Goal: Task Accomplishment & Management: Complete application form

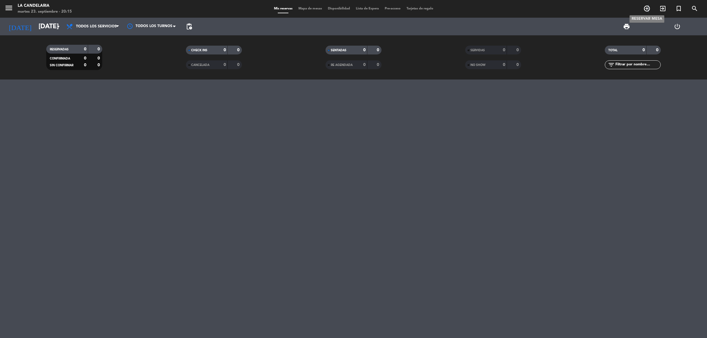
click at [648, 4] on span "add_circle_outline" at bounding box center [647, 9] width 16 height 10
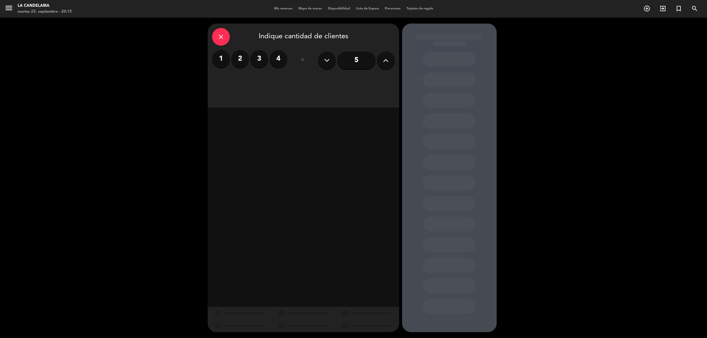
click at [244, 60] on label "2" at bounding box center [240, 59] width 18 height 18
click at [257, 80] on div "Almuerzo" at bounding box center [257, 81] width 91 height 12
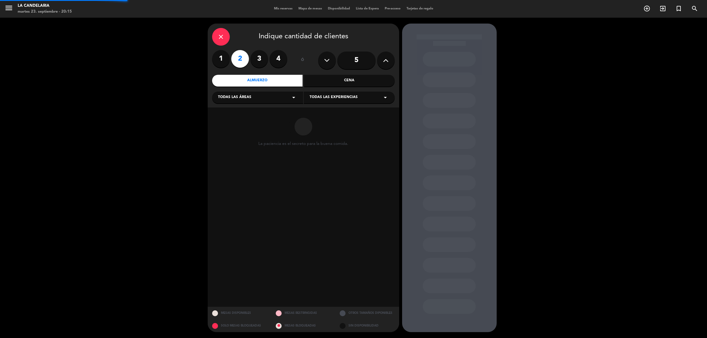
click at [259, 100] on div "Todas las áreas arrow_drop_down" at bounding box center [257, 98] width 91 height 12
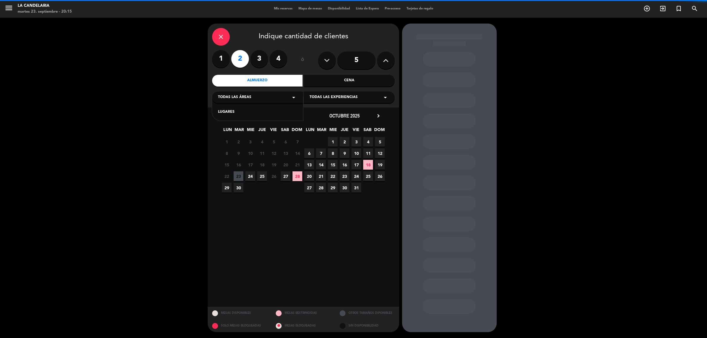
click at [262, 115] on div "LUGARES" at bounding box center [257, 108] width 91 height 25
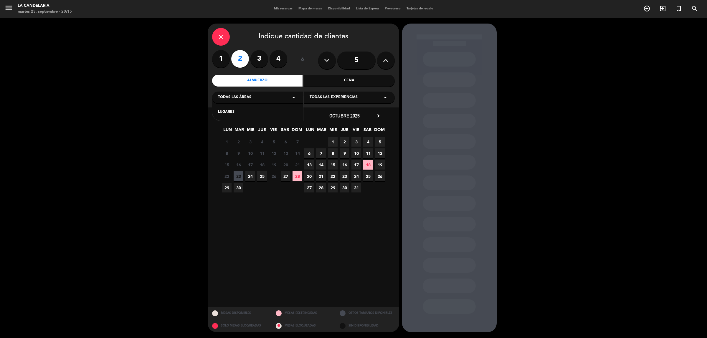
click at [236, 112] on div "LUGARES" at bounding box center [257, 112] width 79 height 6
click at [326, 97] on span "Todas las experiencias" at bounding box center [334, 98] width 48 height 6
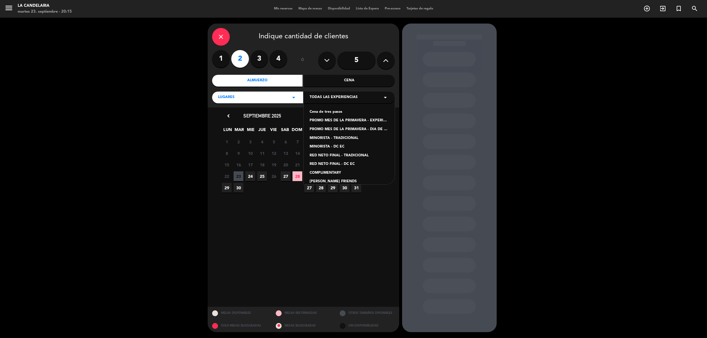
click at [334, 128] on div "PROMO MES DE LA PRIMAVERA - DIA DE CAMPO TRADICIONAL" at bounding box center [349, 130] width 79 height 6
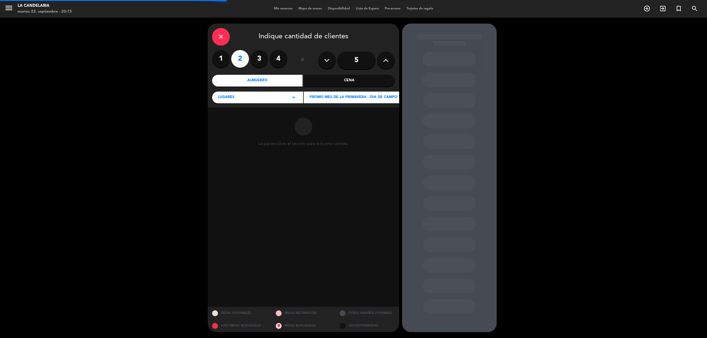
click at [329, 102] on div "PROMO MES DE LA PRIMAVERA - DIA DE CAMPO TRADICIONAL arrow_drop_down" at bounding box center [370, 98] width 133 height 12
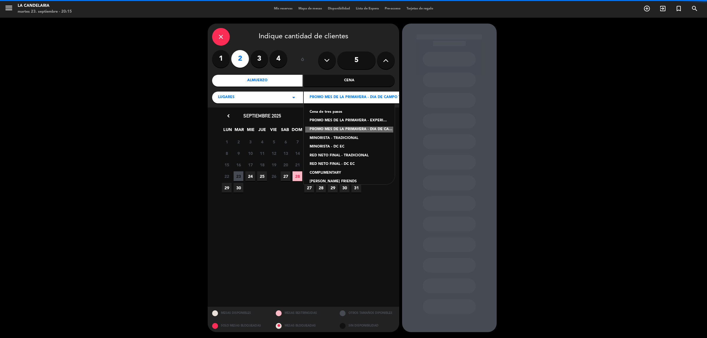
click at [335, 119] on div "PROMO MES DE LA PRIMAVERA - EXPERIENCIA CANDELARIA" at bounding box center [349, 121] width 79 height 6
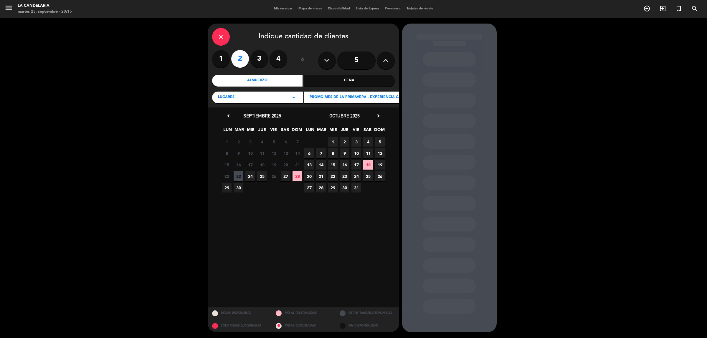
click at [279, 175] on div "22 23 24 25 26 Cerrado 27 28" at bounding box center [262, 176] width 82 height 11
click at [282, 176] on span "27" at bounding box center [286, 176] width 10 height 10
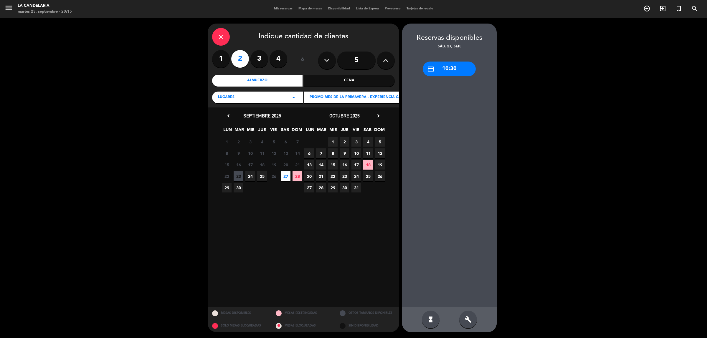
click at [225, 37] on div "close" at bounding box center [221, 37] width 18 height 18
